Goal: Information Seeking & Learning: Find contact information

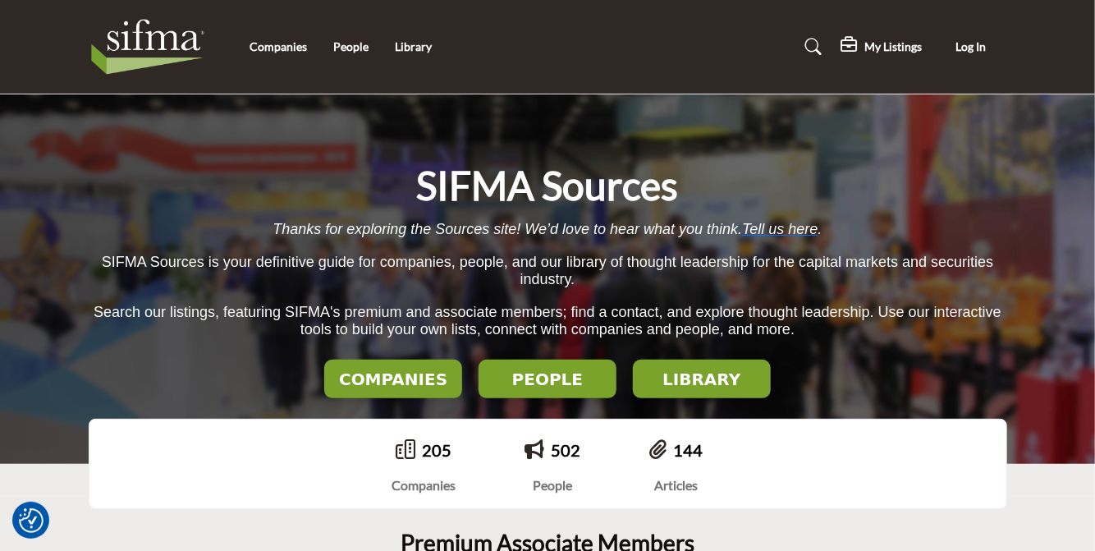
click at [387, 382] on h2 "COMPANIES" at bounding box center [393, 379] width 128 height 20
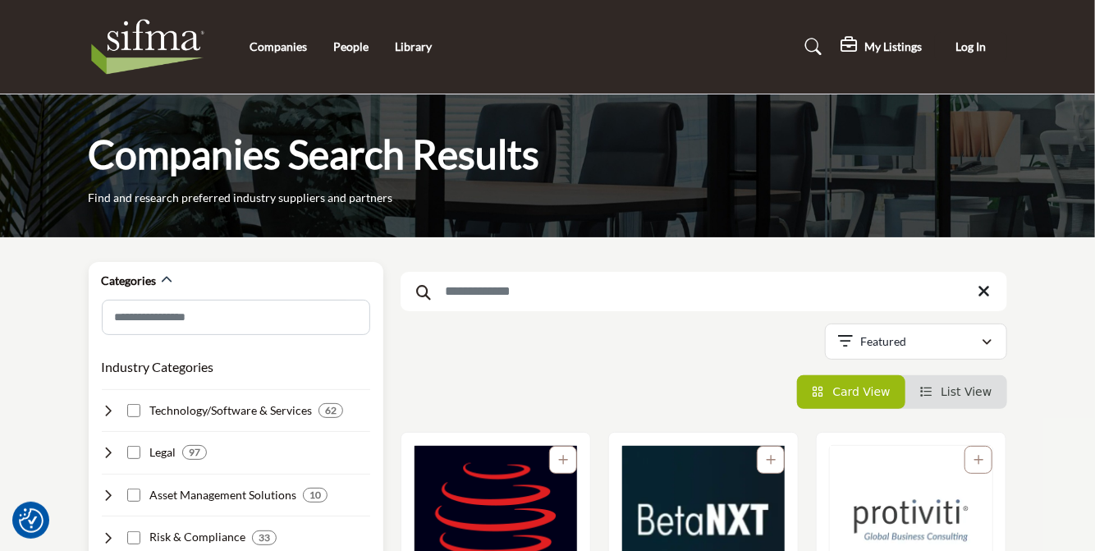
click at [242, 335] on form at bounding box center [236, 320] width 268 height 41
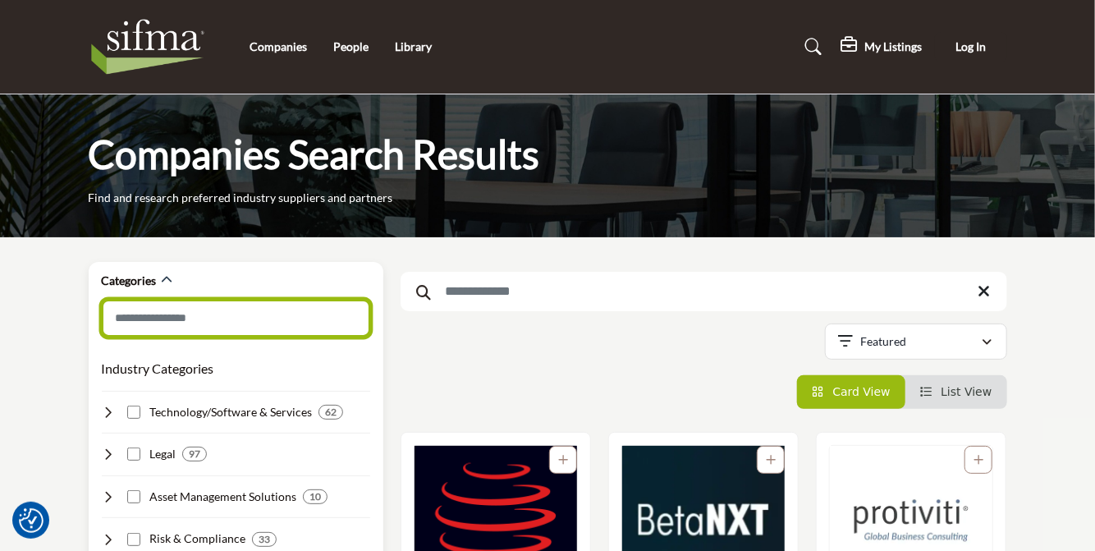
click at [245, 325] on input "Search Category" at bounding box center [236, 318] width 268 height 37
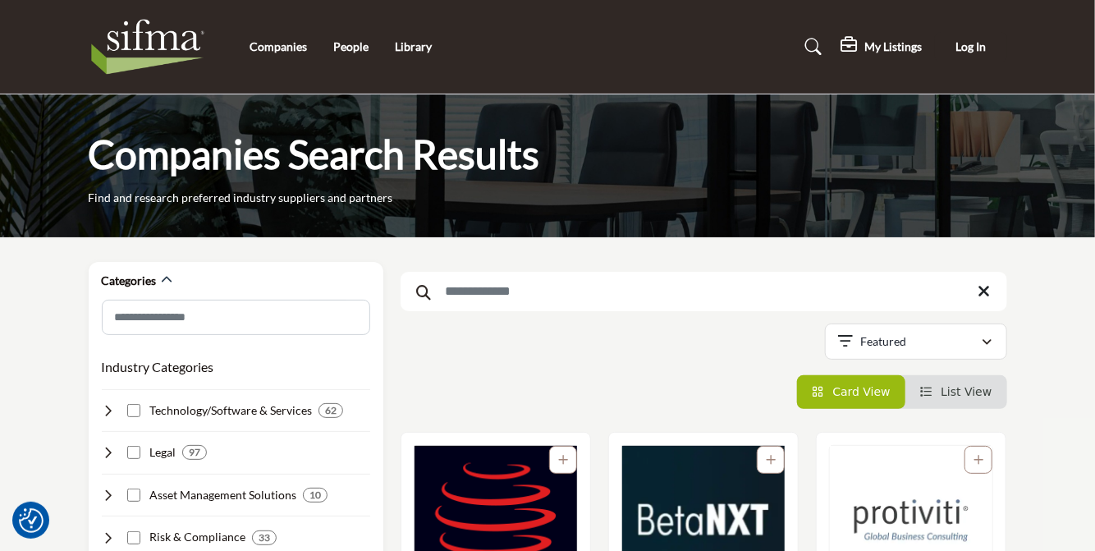
click at [542, 272] on input "Search Keyword" at bounding box center [704, 291] width 607 height 39
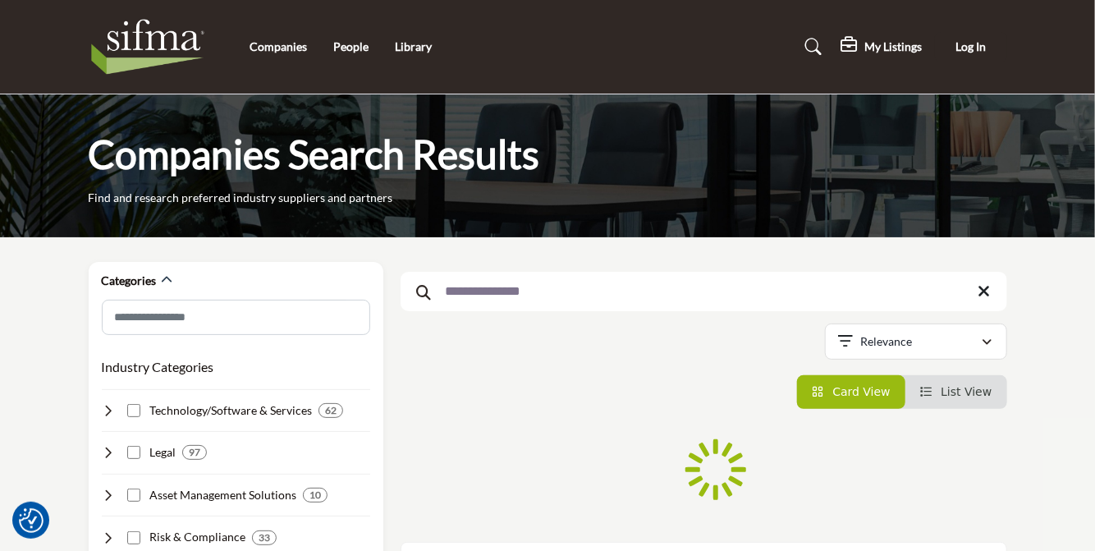
type input "**********"
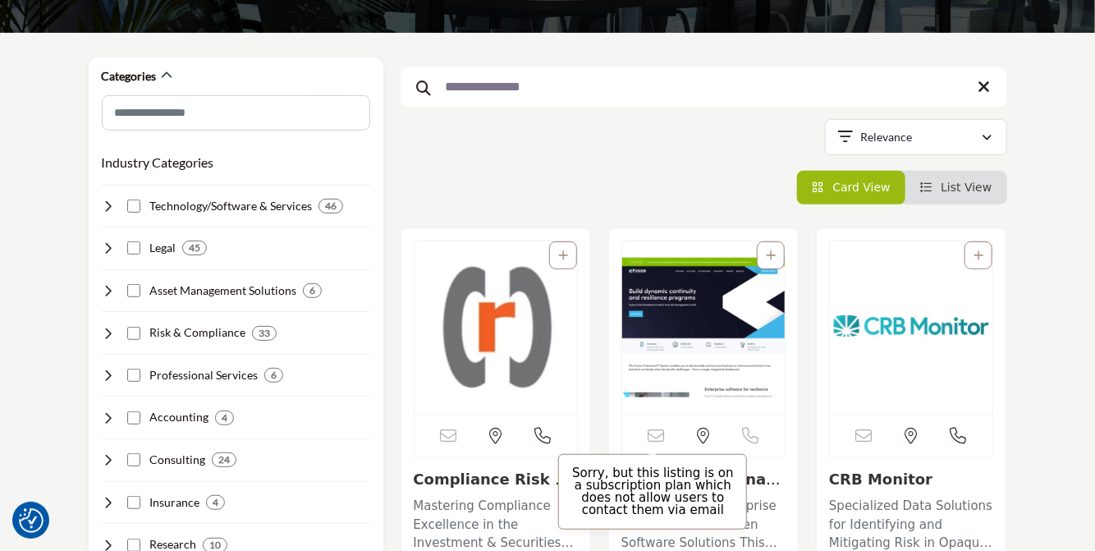
scroll to position [328, 0]
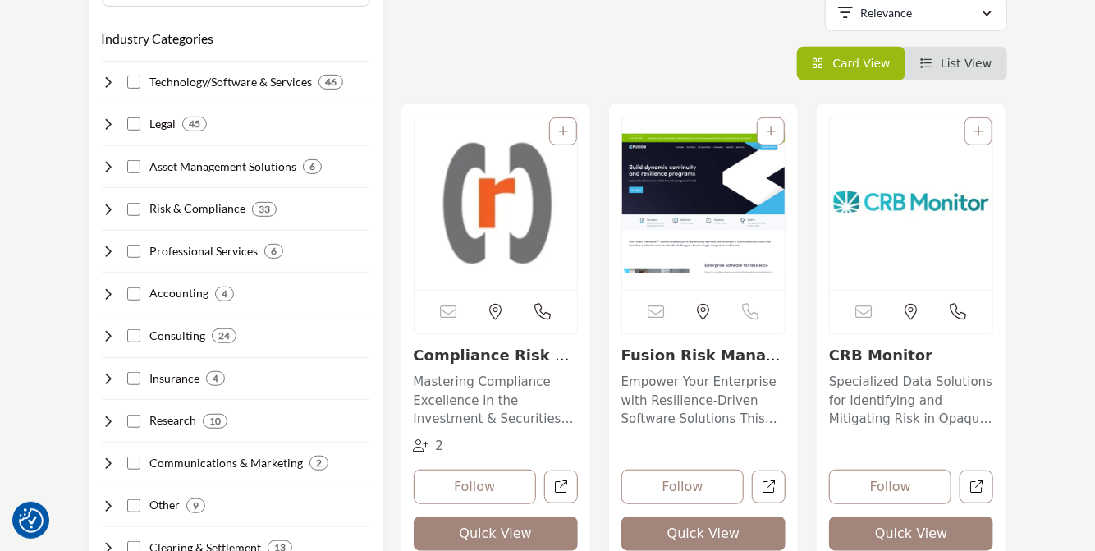
click at [520, 201] on img "Open Listing in new tab" at bounding box center [495, 203] width 163 height 172
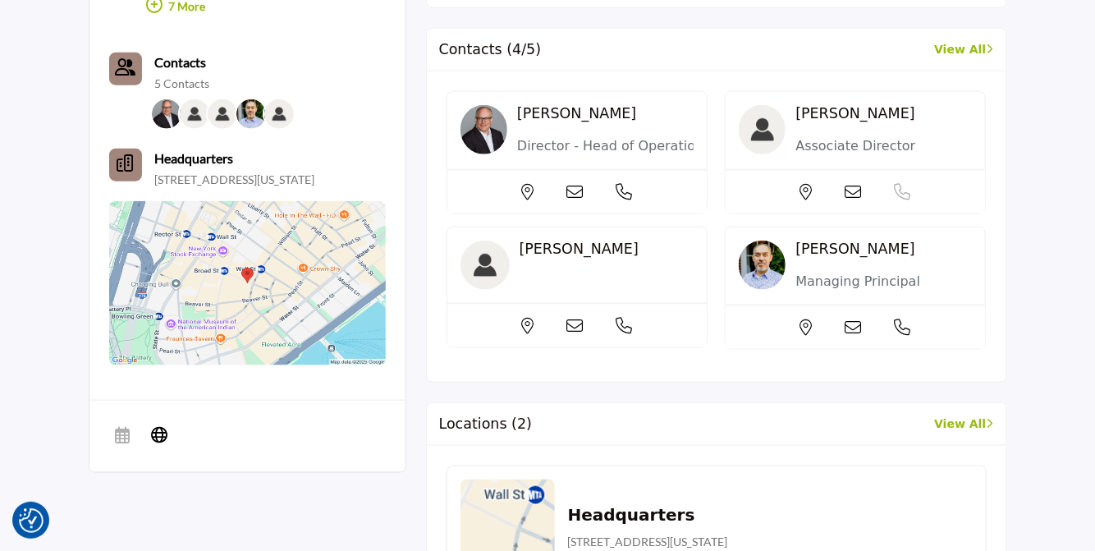
scroll to position [657, 0]
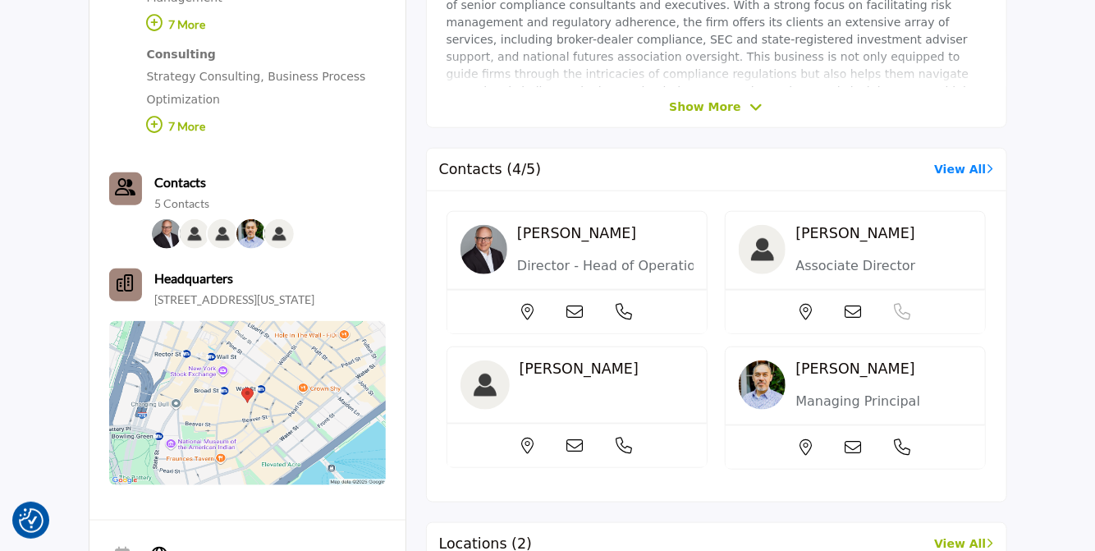
click at [962, 173] on link "View All" at bounding box center [963, 169] width 59 height 17
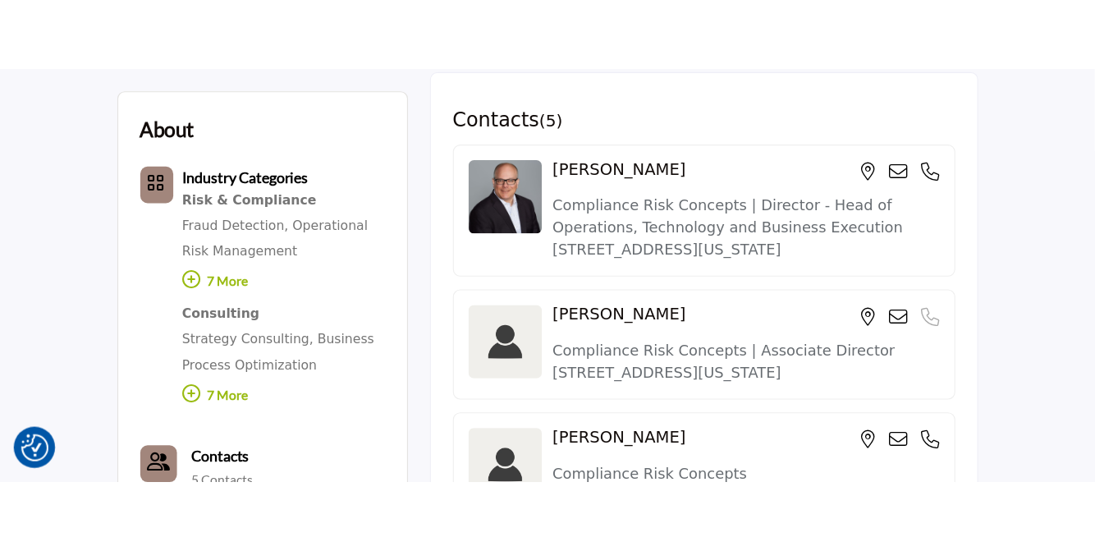
scroll to position [492, 0]
